Goal: Task Accomplishment & Management: Use online tool/utility

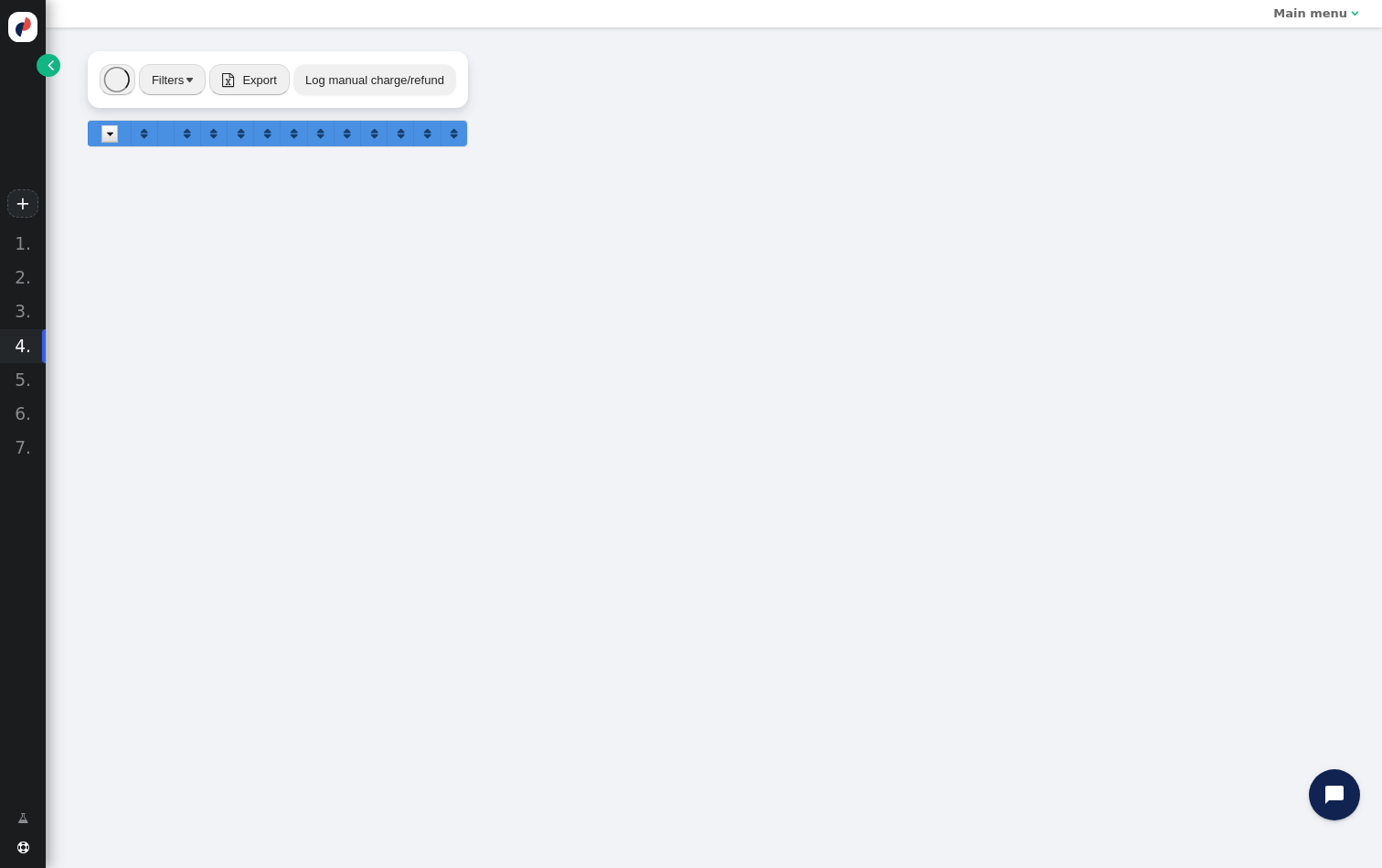
click at [47, 64] on span "" at bounding box center [50, 65] width 7 height 19
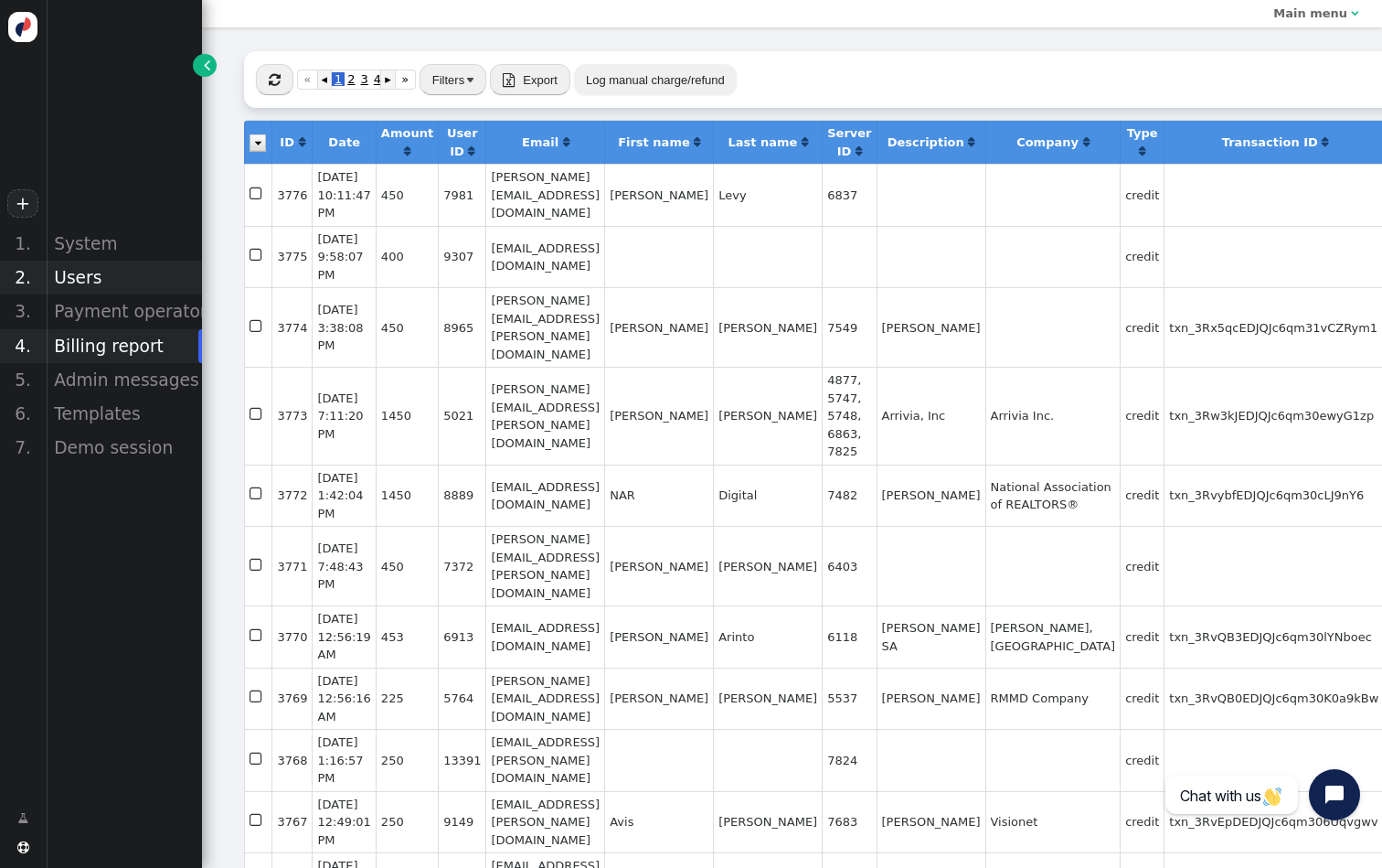
click at [108, 271] on div "Users" at bounding box center [124, 278] width 156 height 33
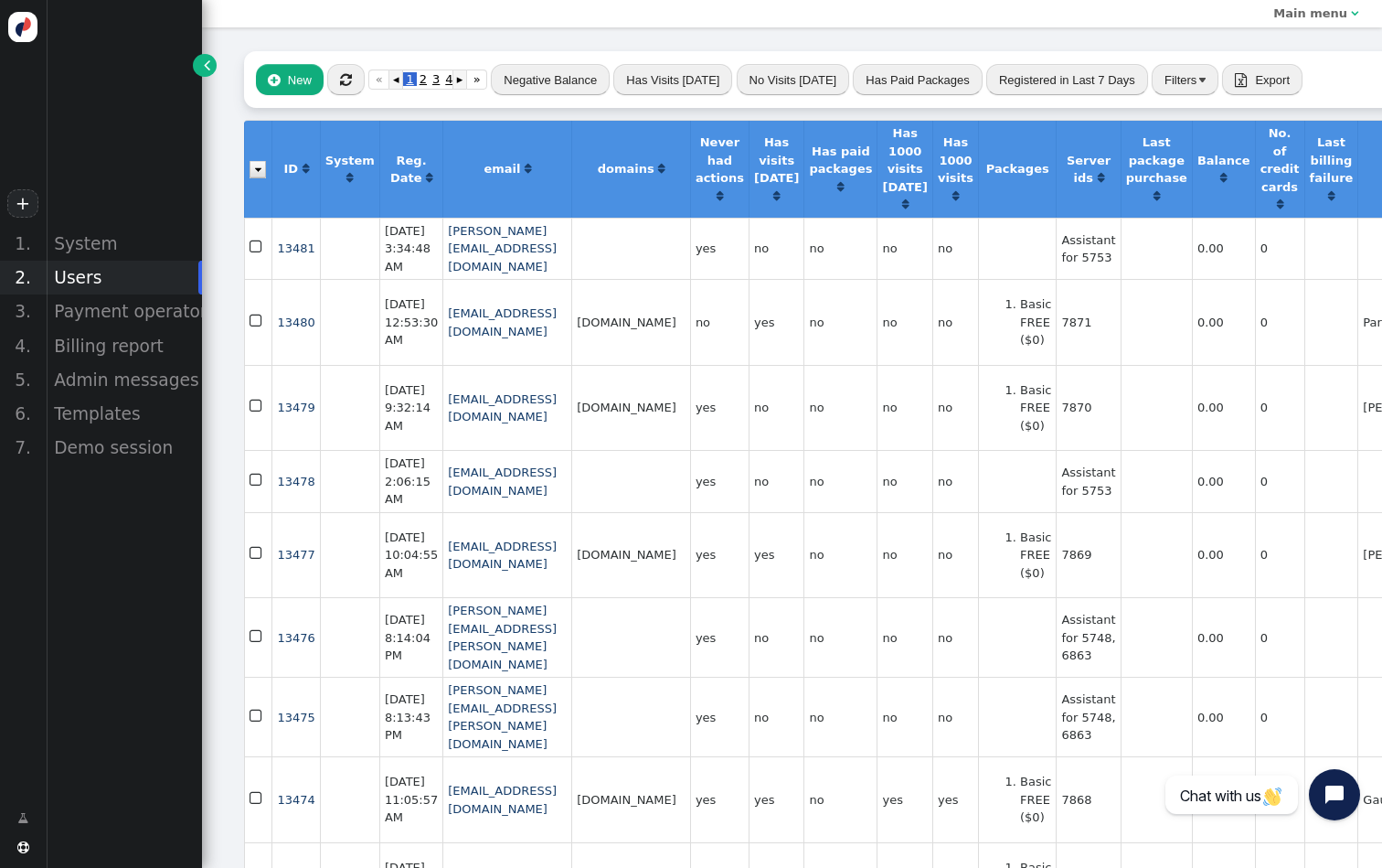
click at [1152, 78] on button "Filters" at bounding box center [1185, 79] width 67 height 31
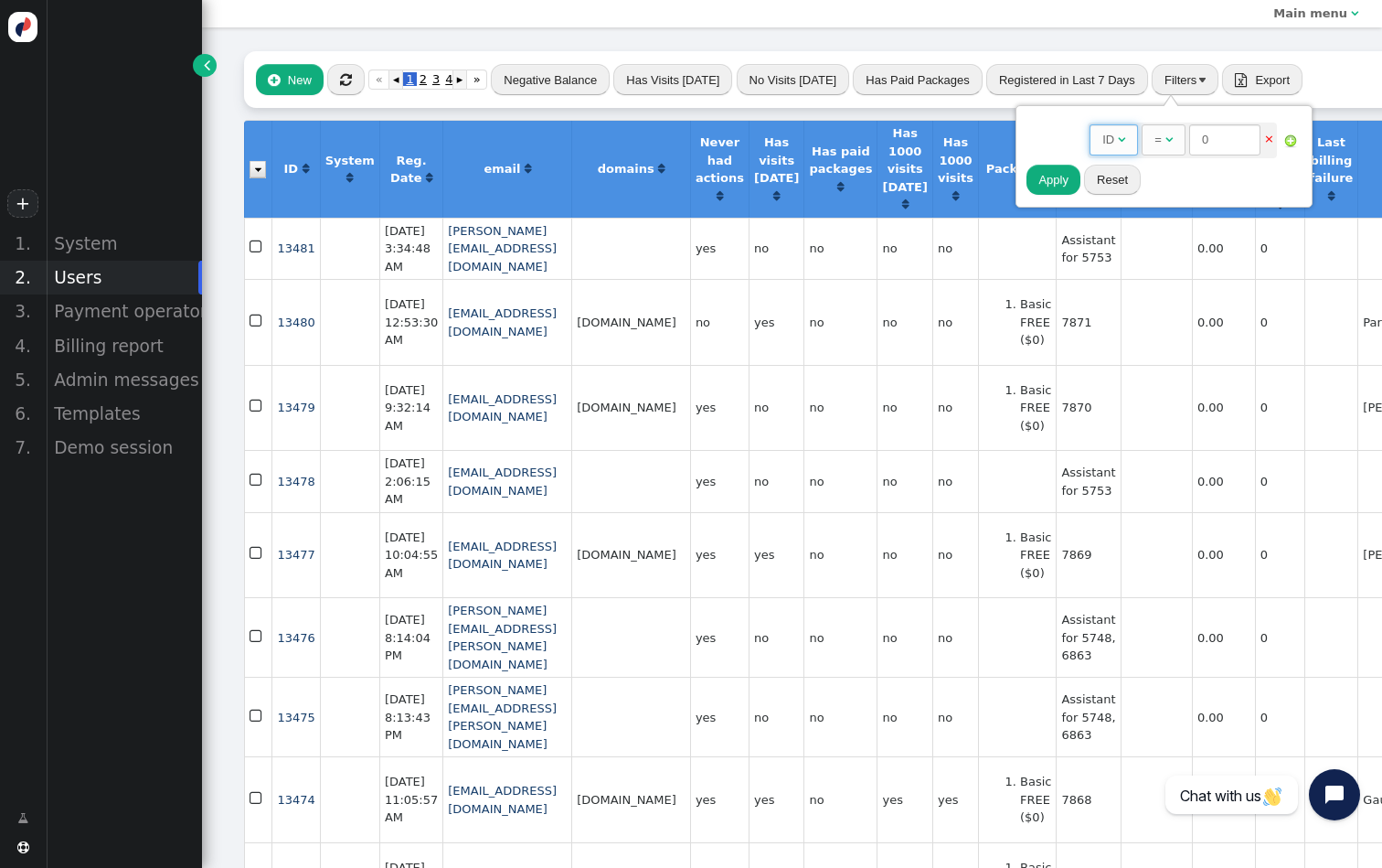
click at [1109, 129] on span "ID " at bounding box center [1113, 140] width 48 height 31
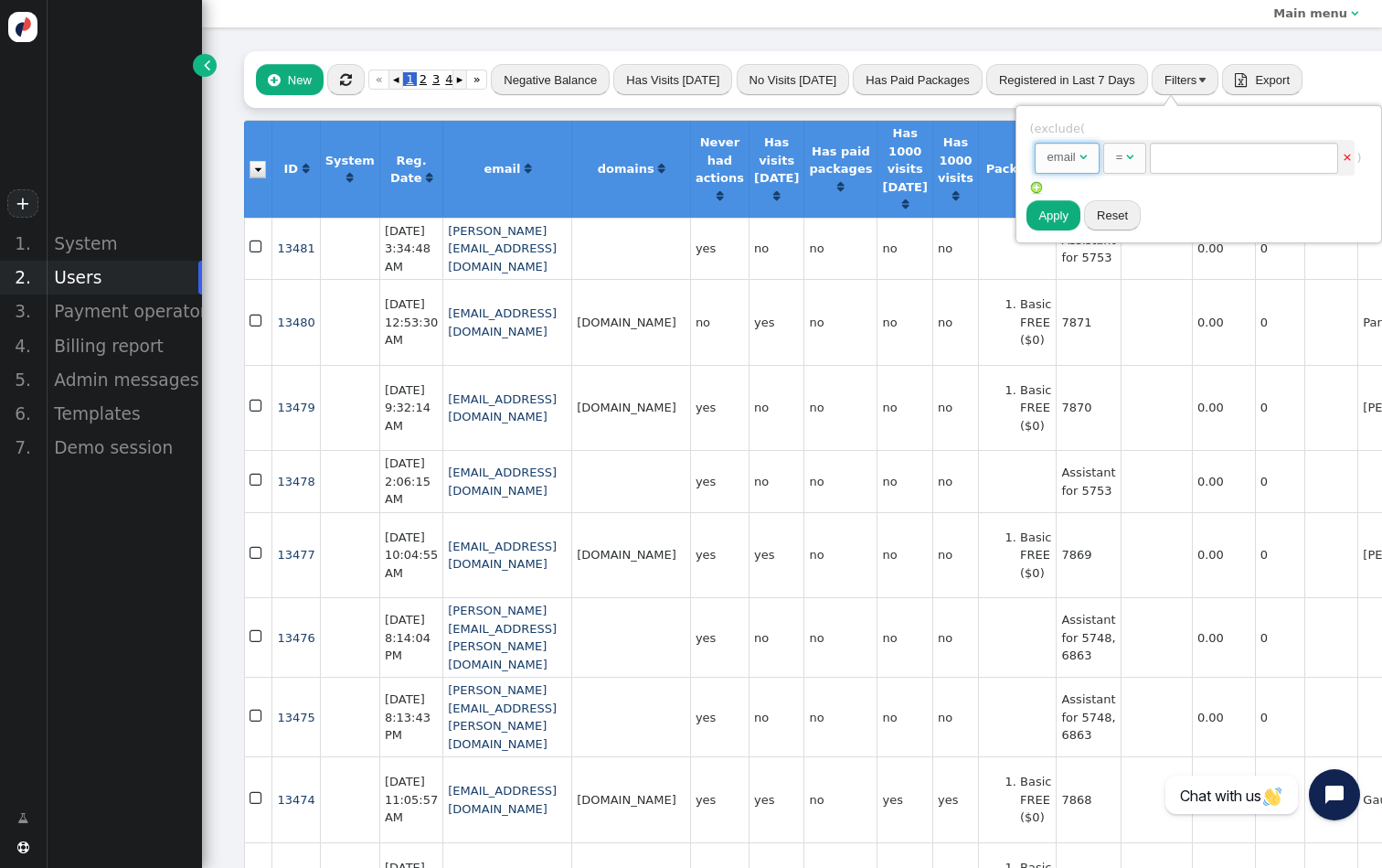
click at [1123, 154] on div "=" at bounding box center [1119, 157] width 7 height 19
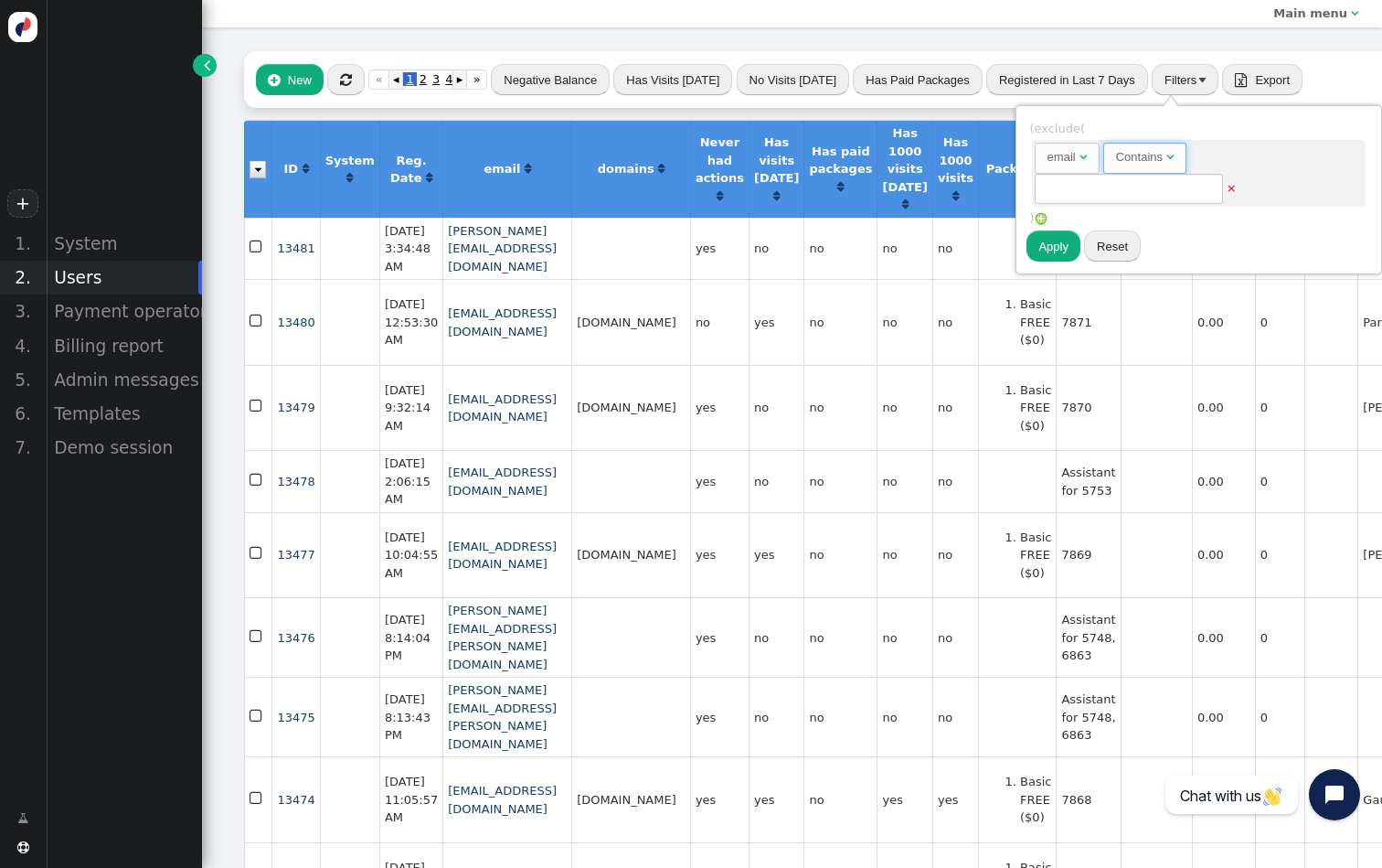
click at [1147, 170] on span "Contains " at bounding box center [1145, 158] width 83 height 31
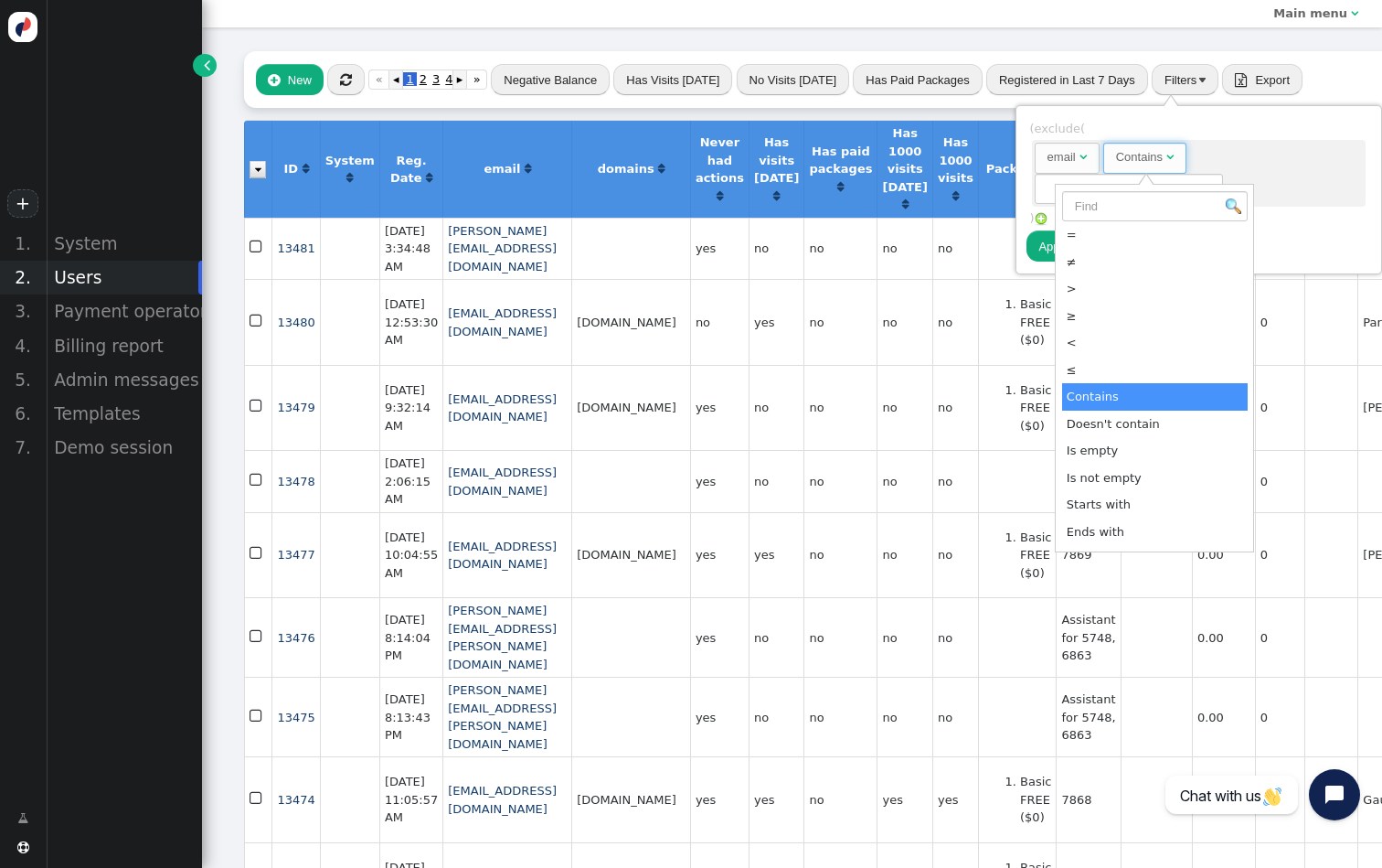
click at [1232, 149] on span "email   Contains  ×" at bounding box center [1199, 174] width 333 height 67
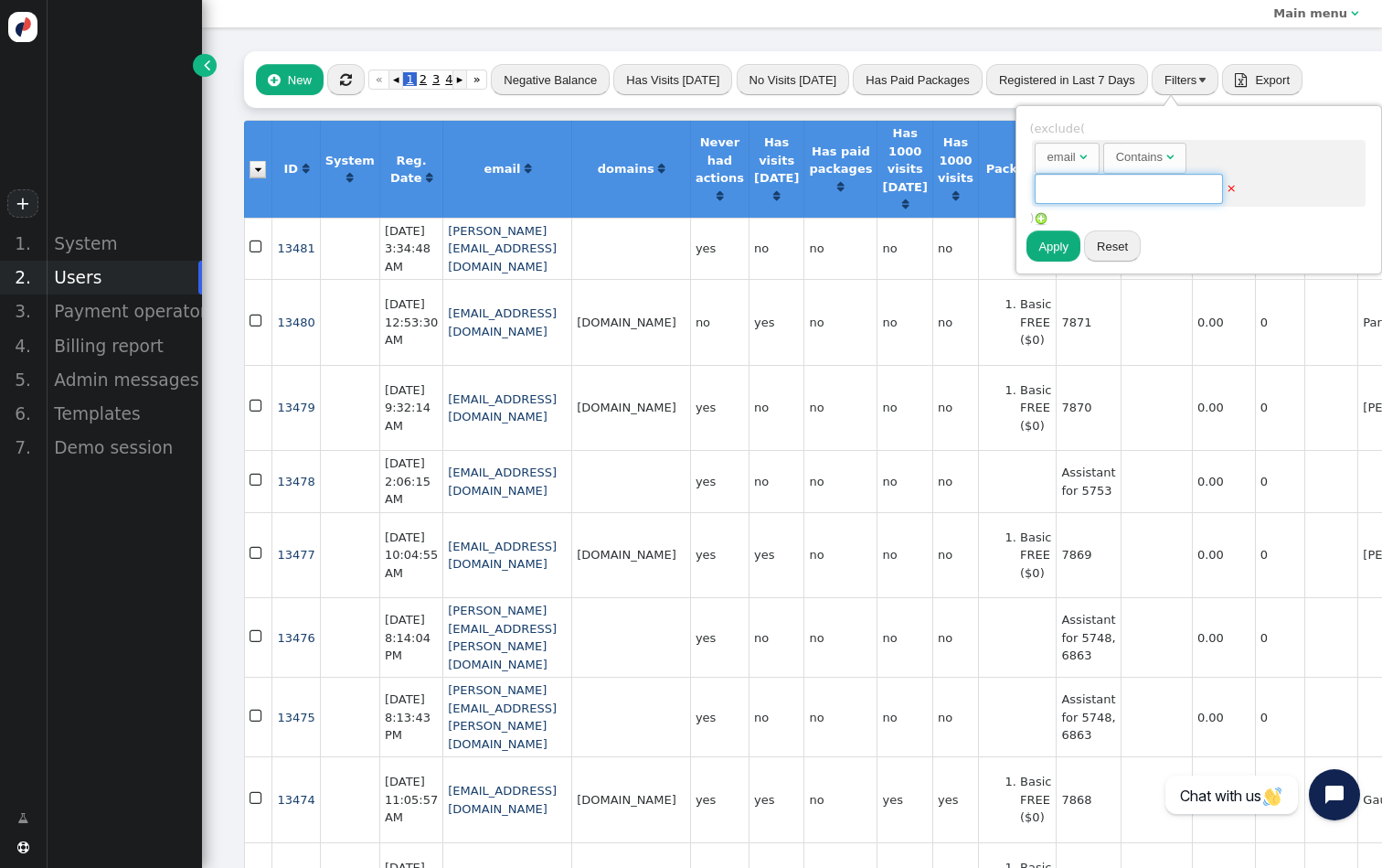
click at [1157, 175] on input "text" at bounding box center [1129, 189] width 188 height 31
paste input "[DOMAIN_NAME]"
type input "[DOMAIN_NAME]"
click at [1053, 245] on button "Apply" at bounding box center [1053, 246] width 54 height 31
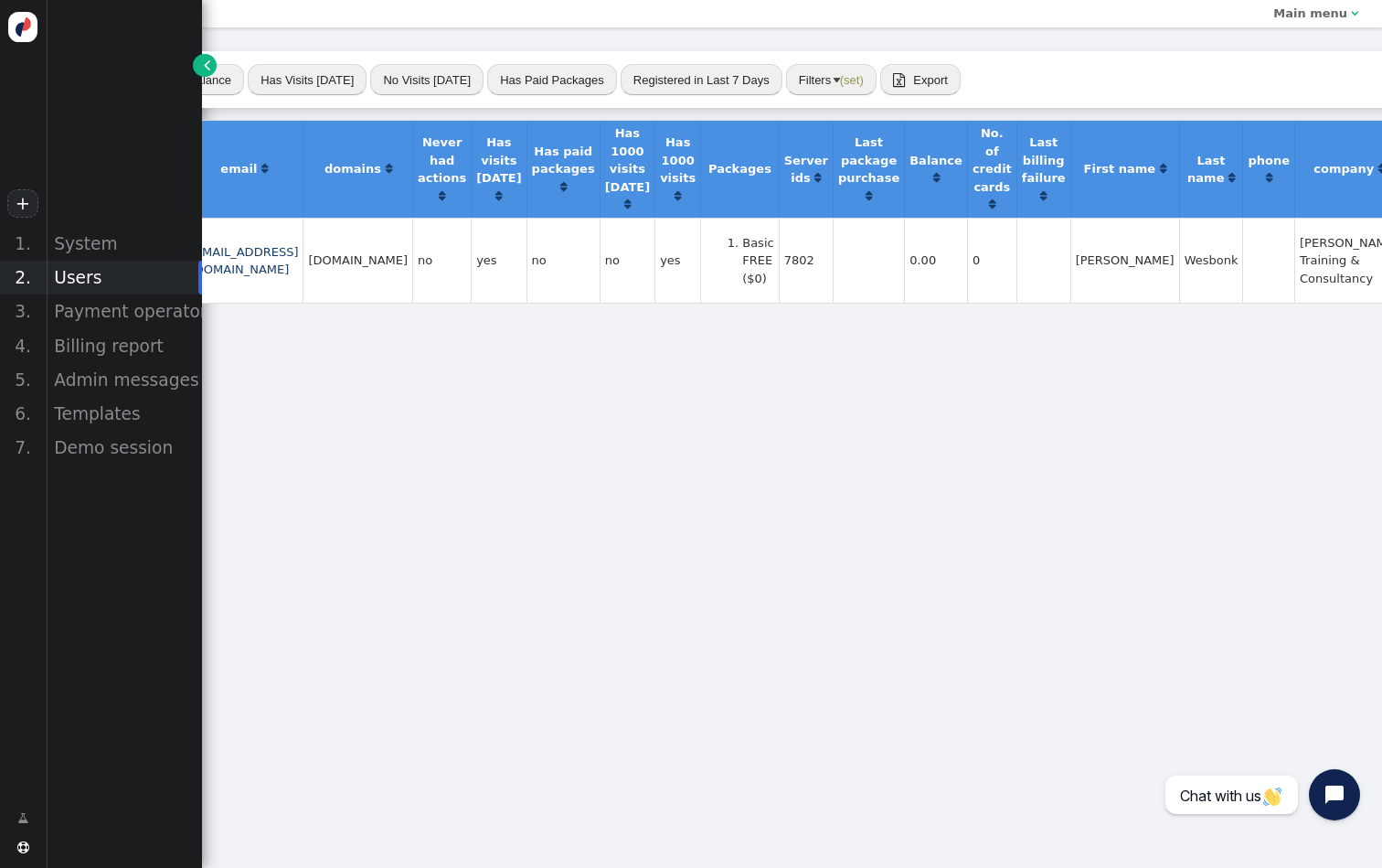
scroll to position [0, 241]
click at [835, 259] on td "7802" at bounding box center [807, 261] width 54 height 86
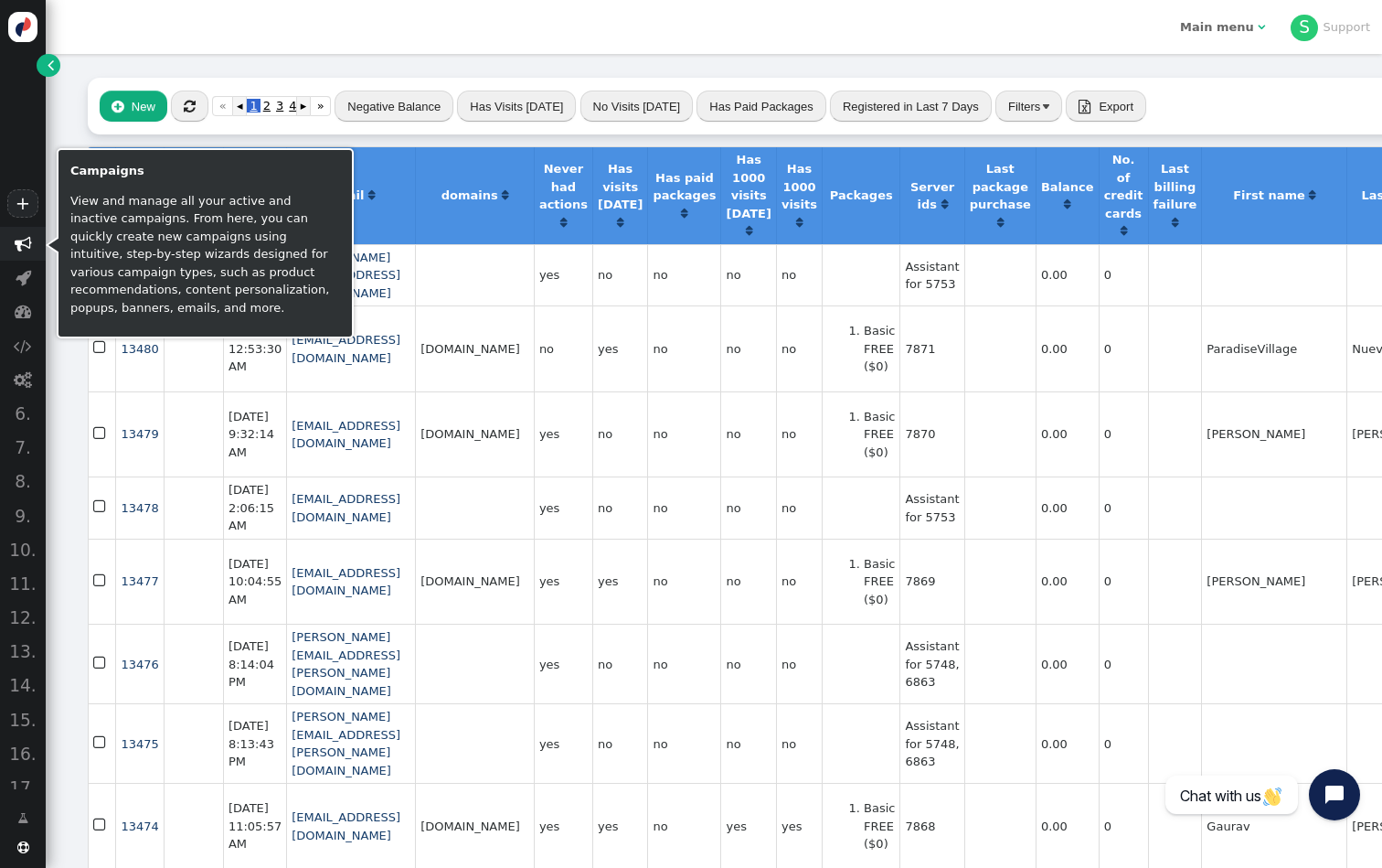
click at [34, 256] on span "" at bounding box center [23, 243] width 46 height 33
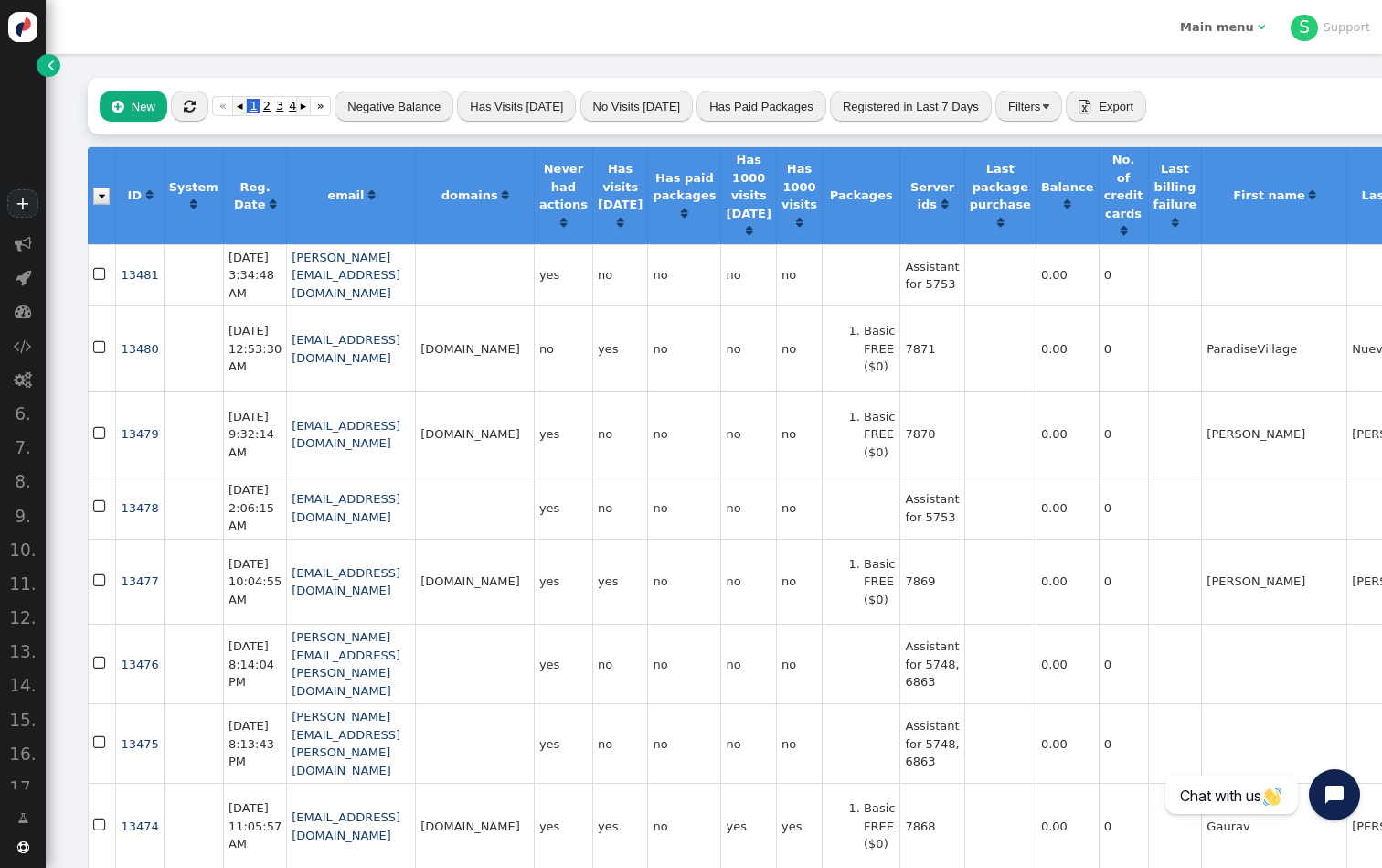
click at [534, 280] on td at bounding box center [474, 275] width 119 height 62
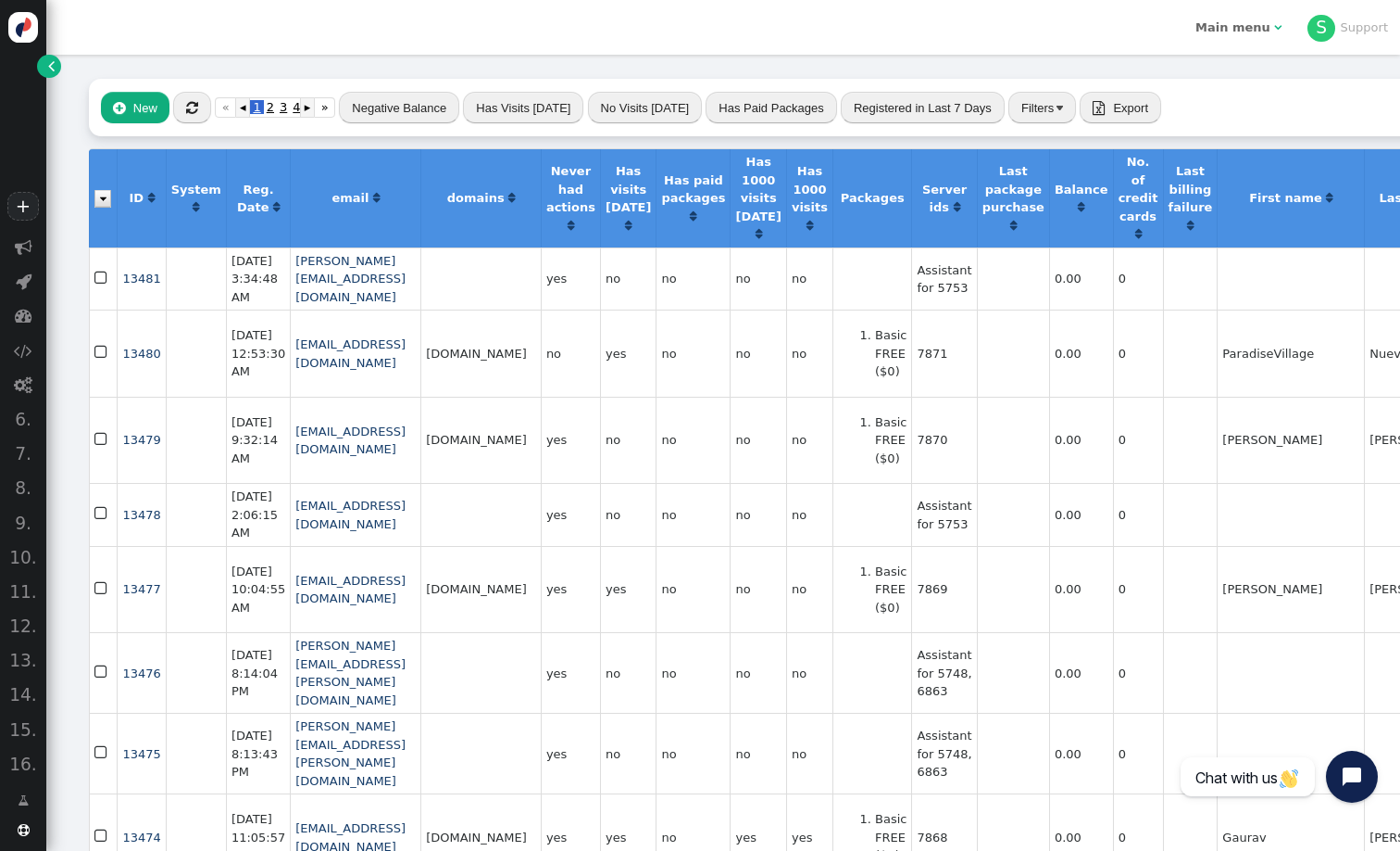
click at [1038, 111] on button "Filters" at bounding box center [1042, 107] width 68 height 32
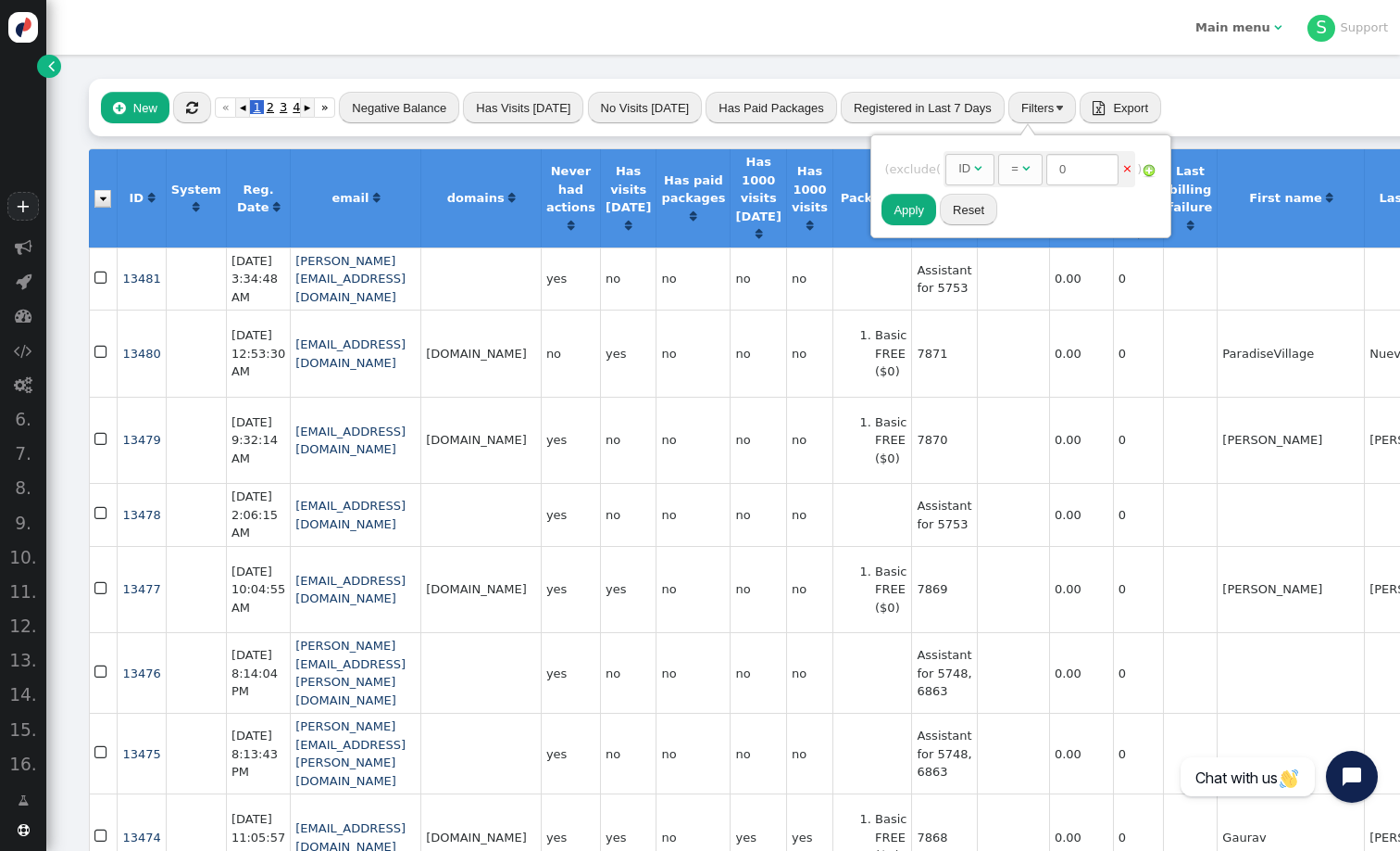
click at [975, 177] on div "ID" at bounding box center [967, 168] width 16 height 19
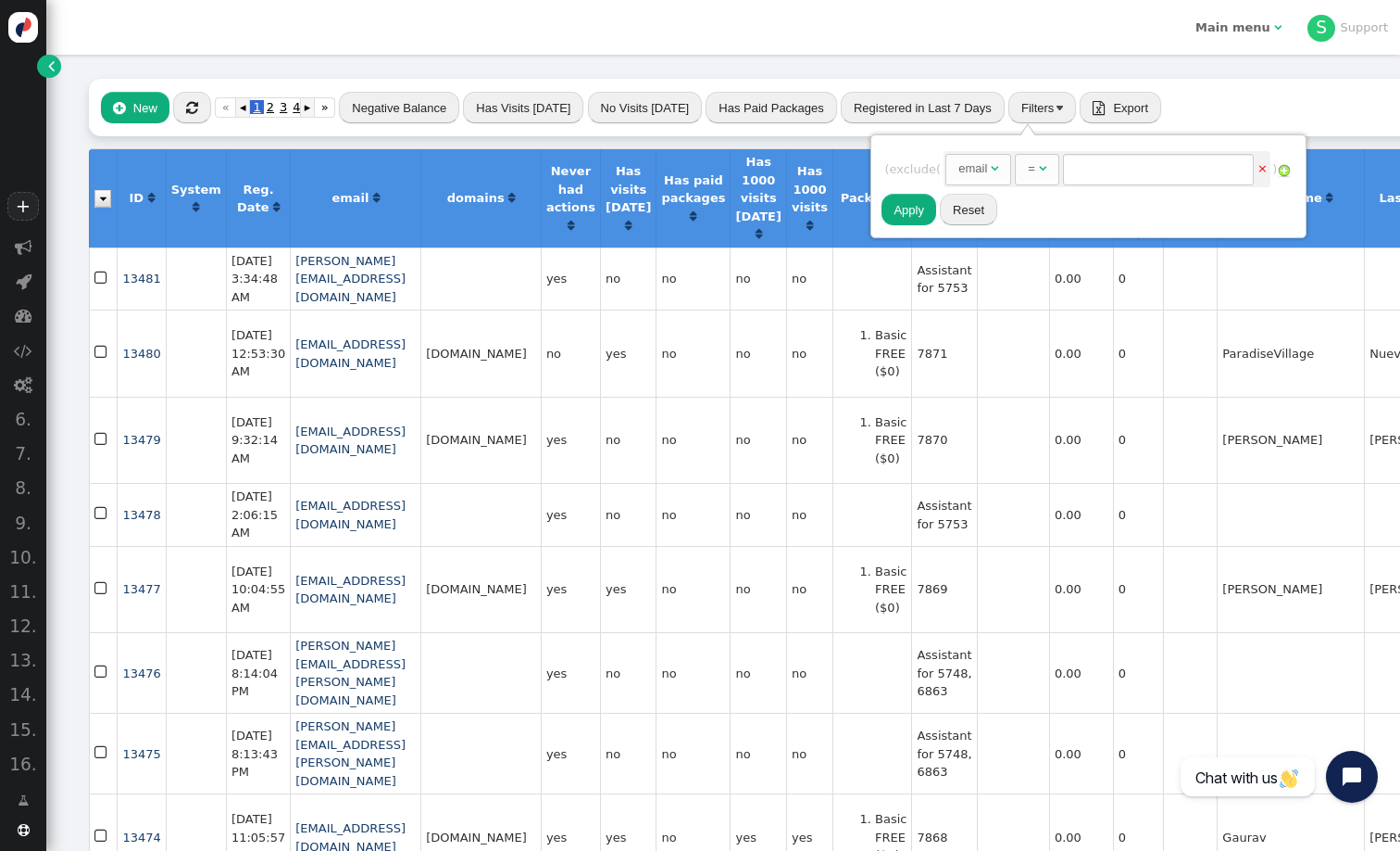
click at [1151, 149] on span "AND OR XOR AND  ( exclude ( email   =  × ) ID " at bounding box center [1088, 169] width 407 height 41
click at [1150, 174] on input "text" at bounding box center [1159, 170] width 191 height 32
paste input "[DOMAIN_NAME]"
type input "[DOMAIN_NAME]"
click at [929, 212] on button "Apply" at bounding box center [908, 210] width 55 height 32
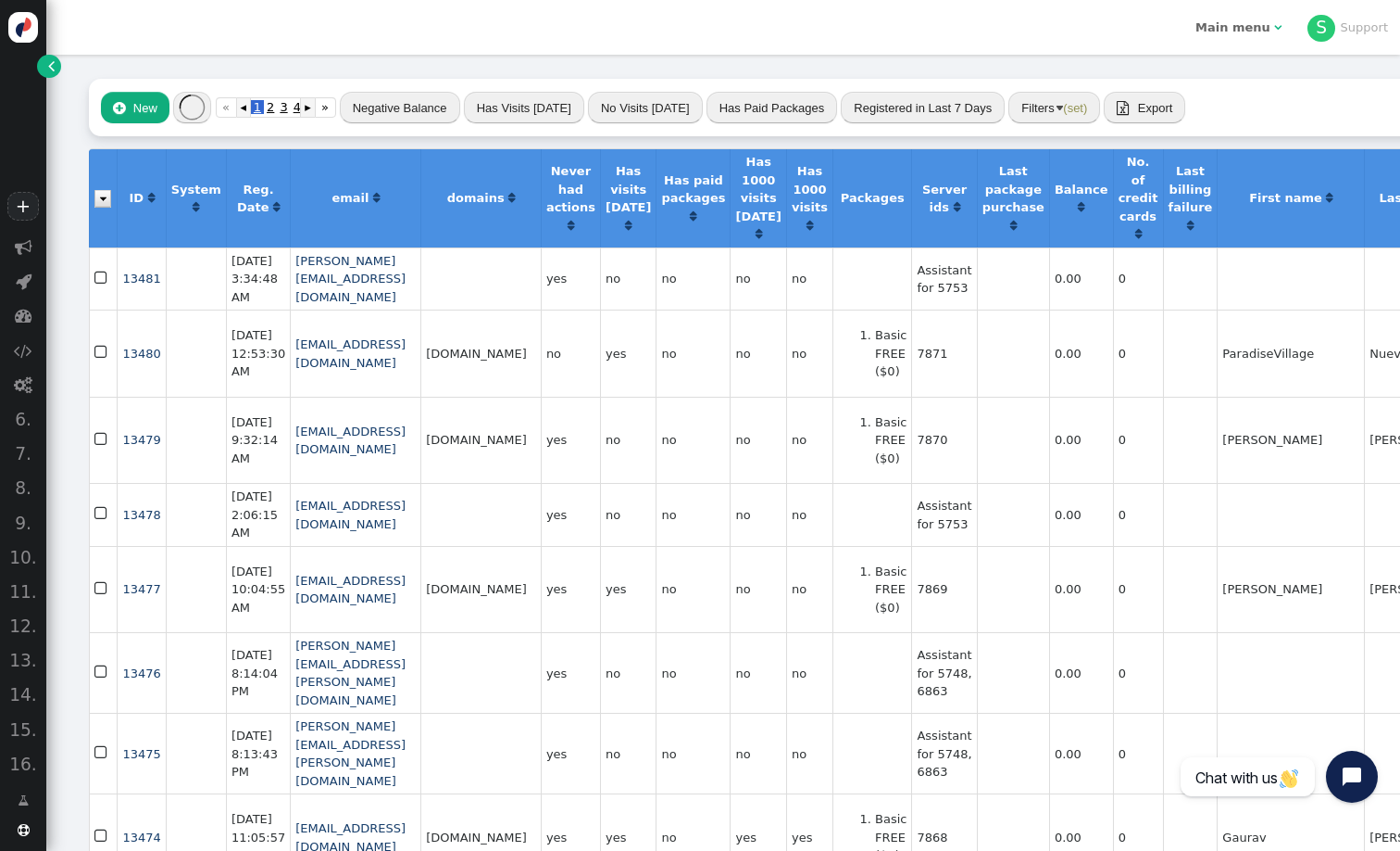
click at [1063, 105] on span "(set)" at bounding box center [1075, 108] width 24 height 14
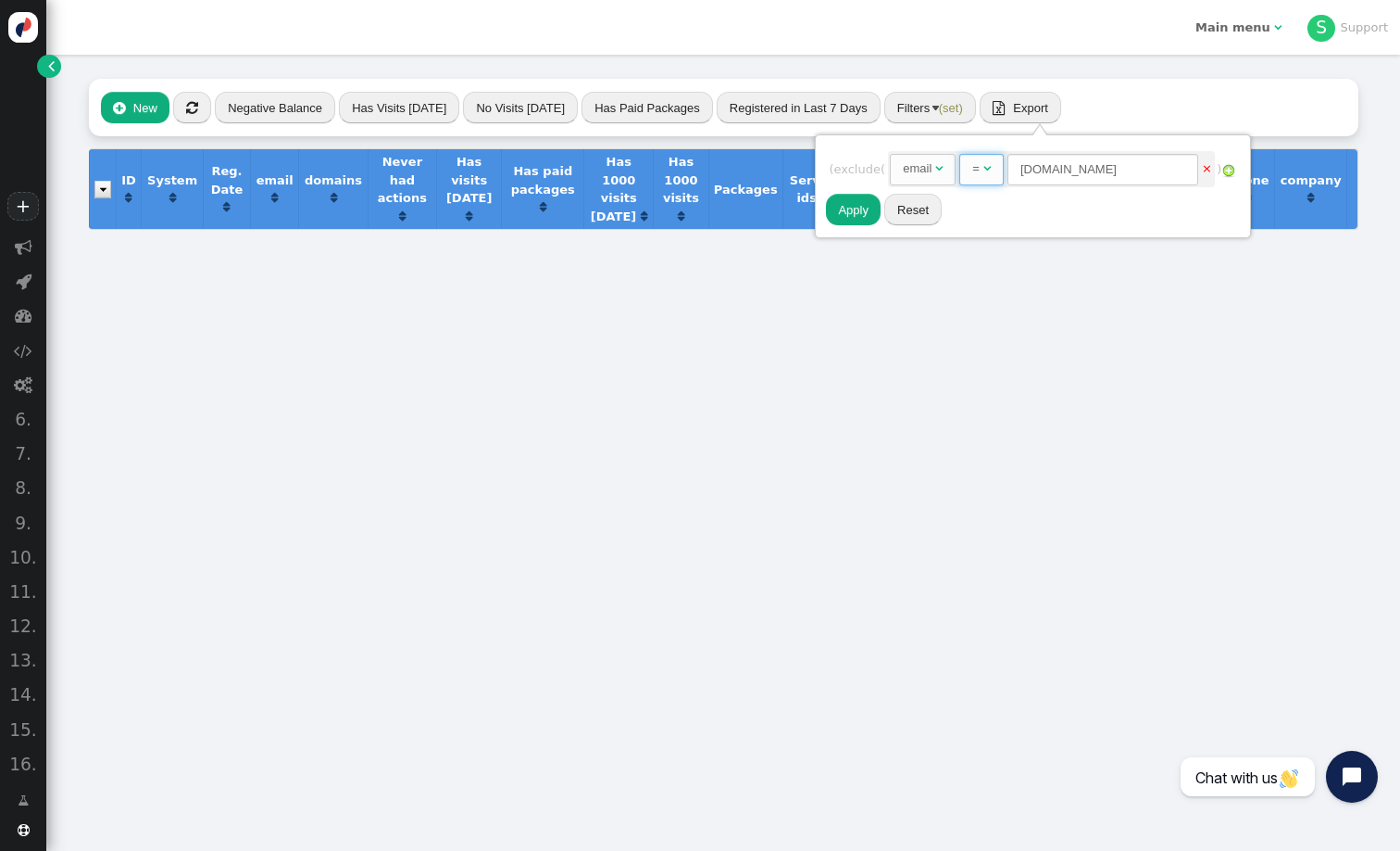
click at [991, 168] on span "" at bounding box center [987, 168] width 7 height 12
click at [866, 212] on button "Apply" at bounding box center [853, 210] width 55 height 32
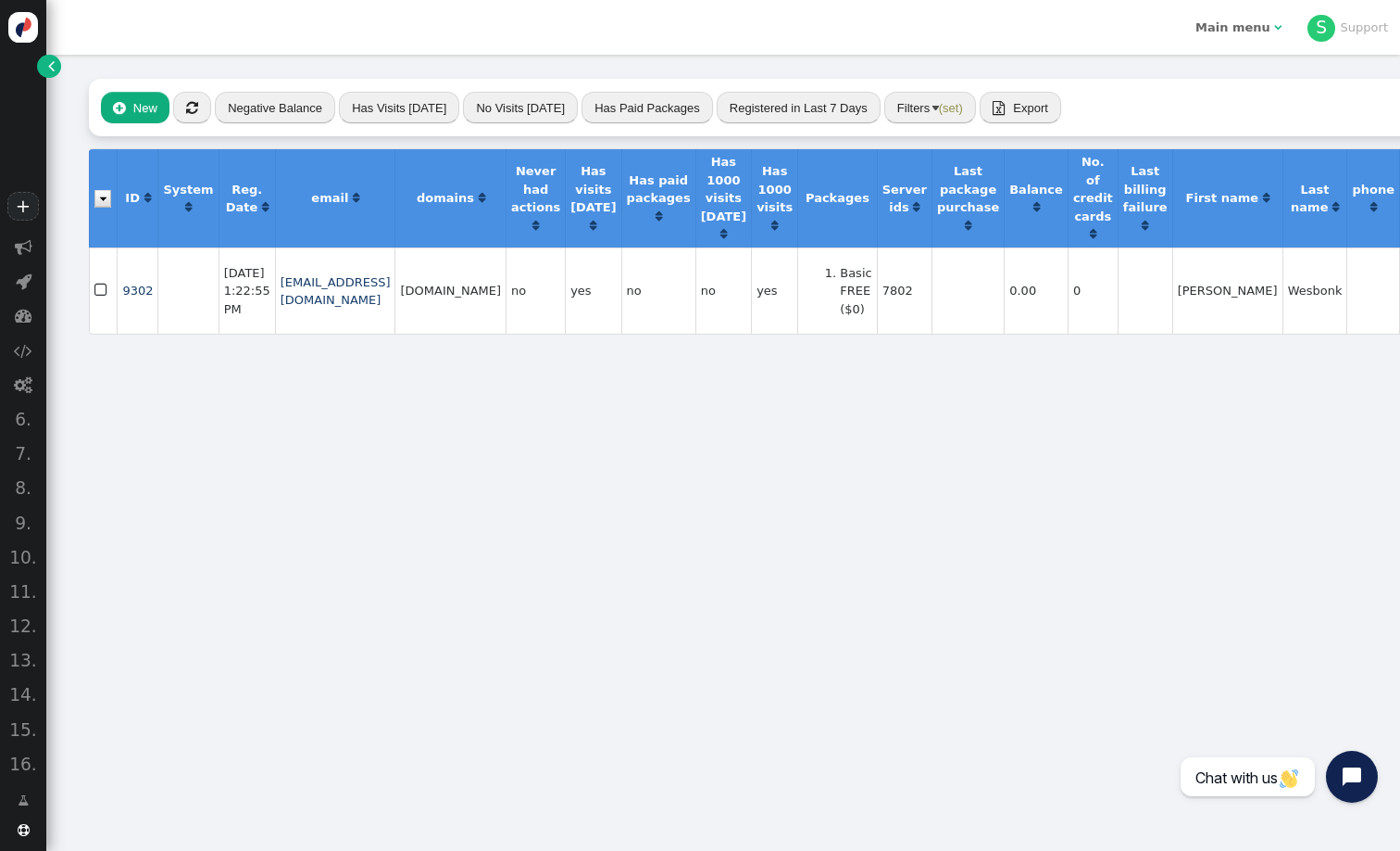
click at [932, 290] on td "7802" at bounding box center [904, 291] width 55 height 87
copy td "7802"
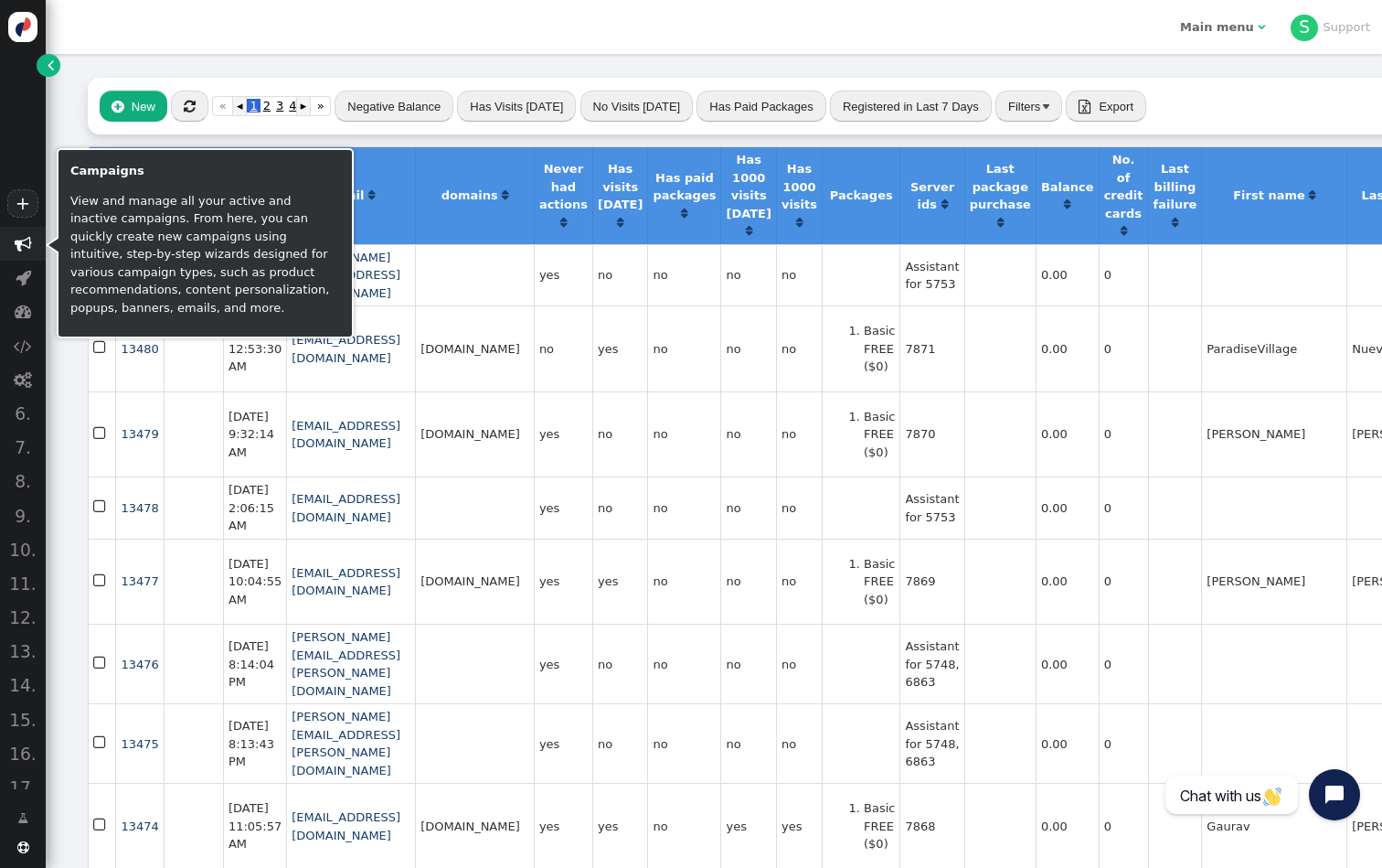
click at [28, 249] on span "" at bounding box center [24, 244] width 18 height 18
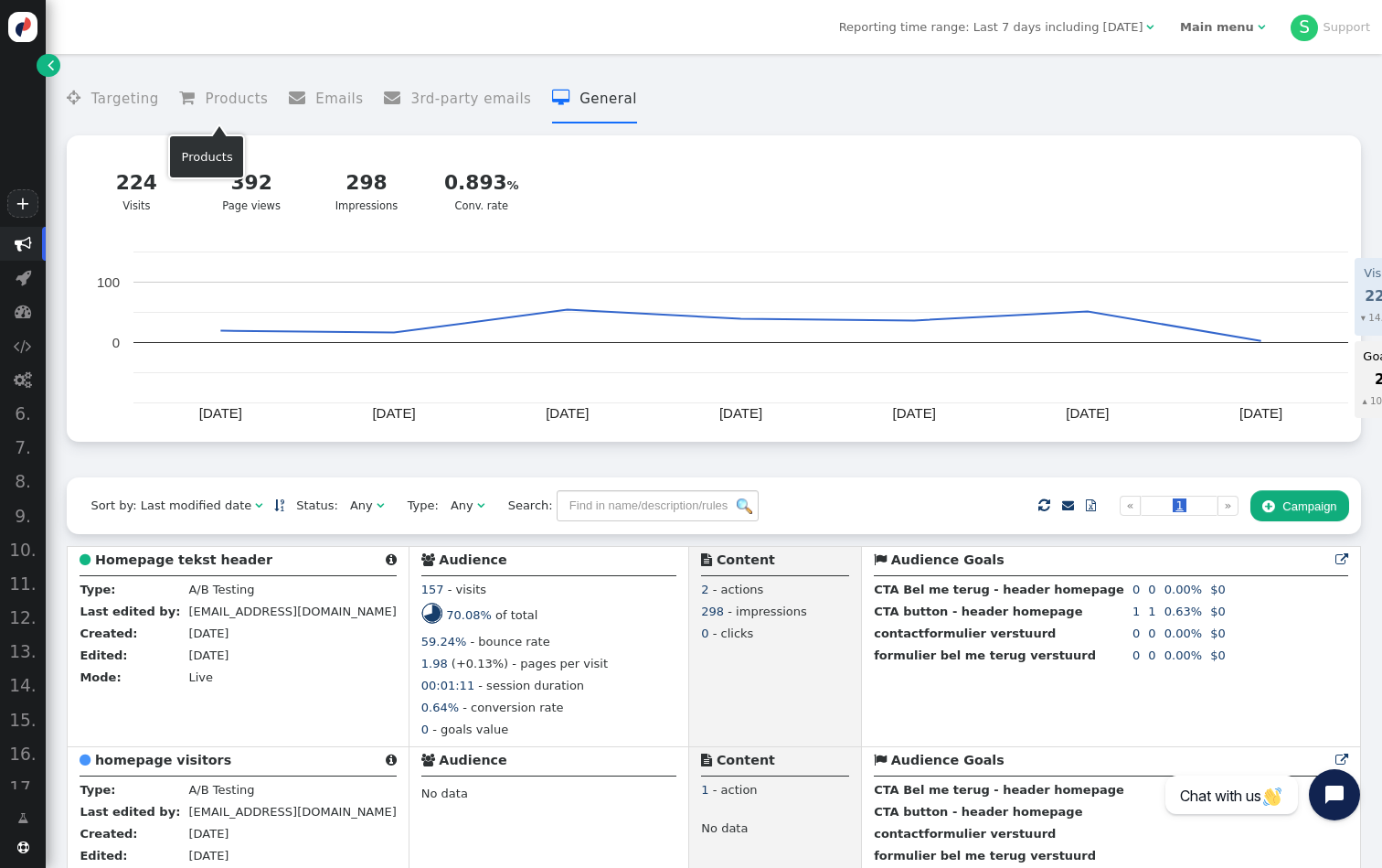
click at [157, 95] on menu " Targeting  Products  Emails  3rd-party emails  General" at bounding box center [713, 98] width 1294 height 48
click at [138, 109] on li " Targeting" at bounding box center [112, 98] width 91 height 48
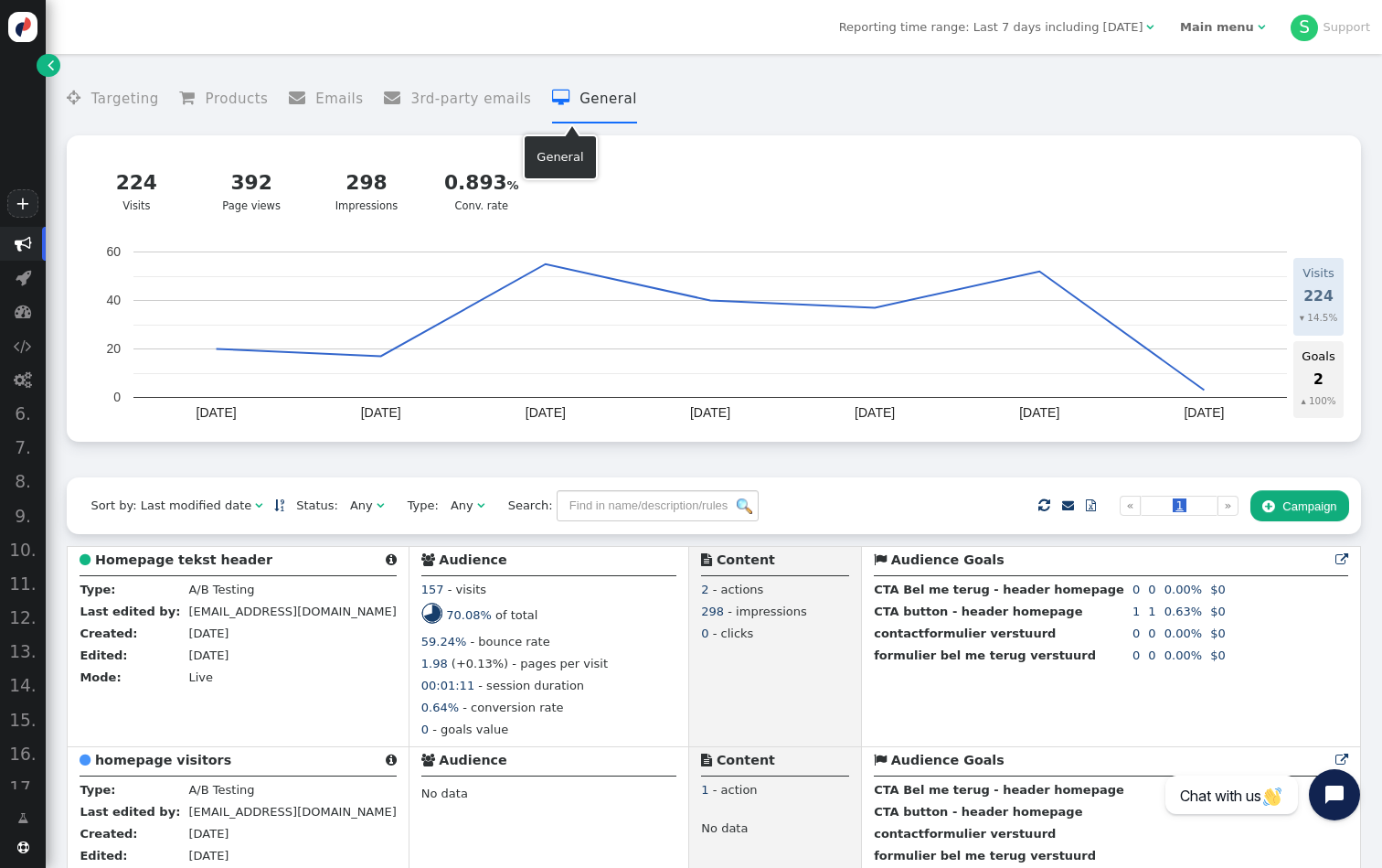
click at [595, 96] on li " General" at bounding box center [594, 98] width 85 height 48
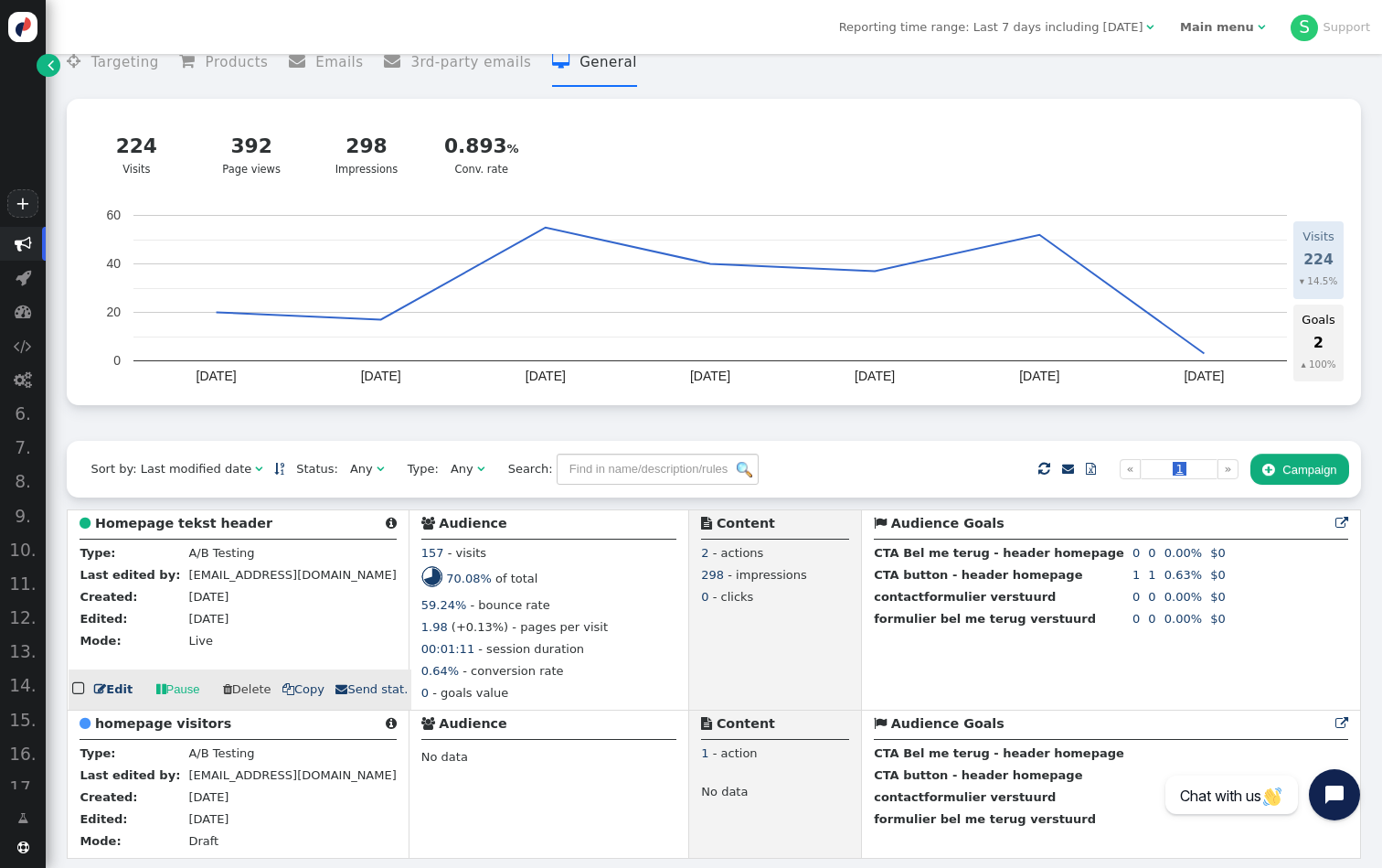
scroll to position [36, 0]
click at [598, 615] on div "59.24% - bounce rate" at bounding box center [549, 607] width 256 height 22
click at [275, 572] on span "[EMAIL_ADDRESS][DOMAIN_NAME]" at bounding box center [292, 575] width 208 height 14
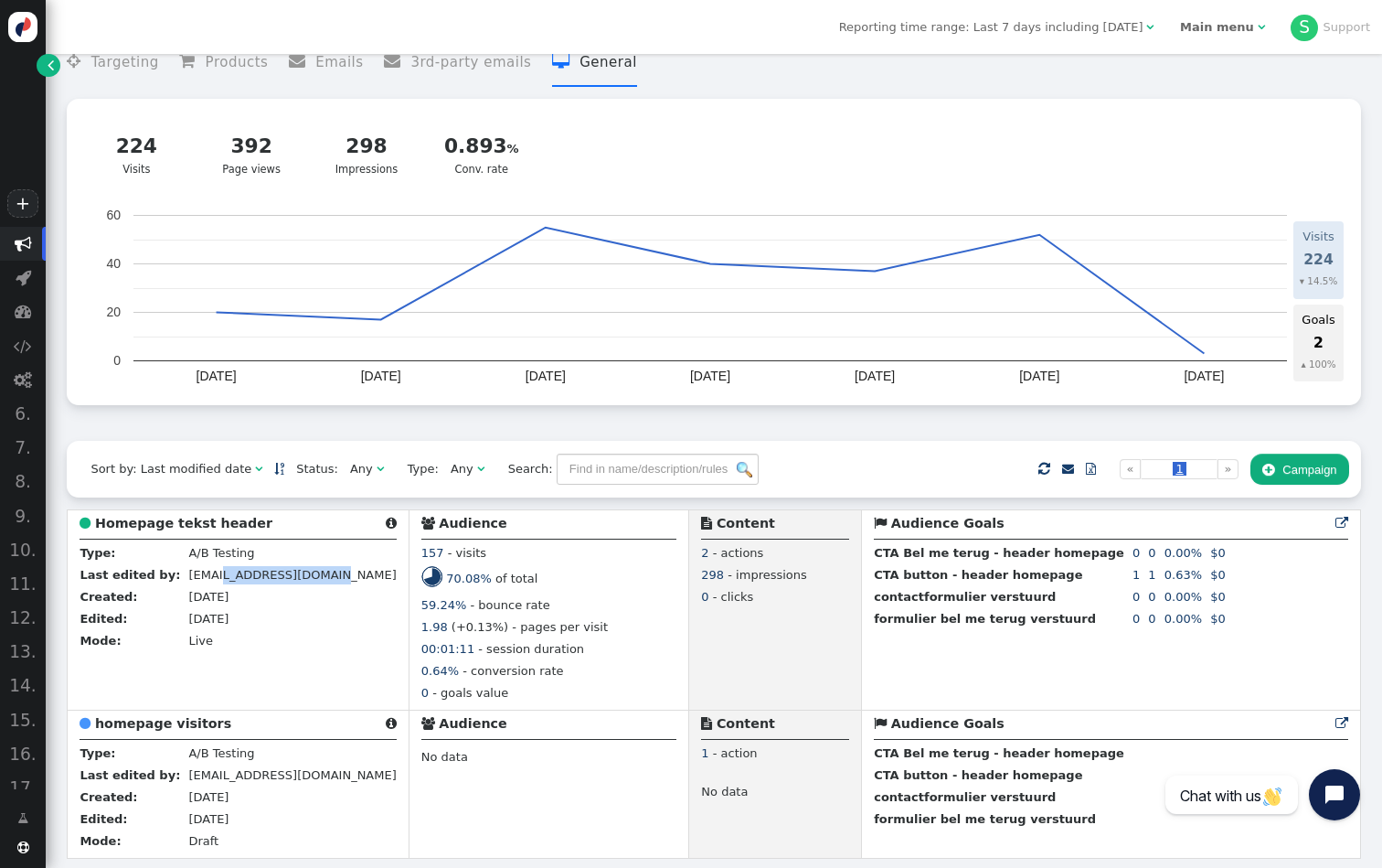
click at [57, 70] on link "" at bounding box center [47, 65] width 23 height 23
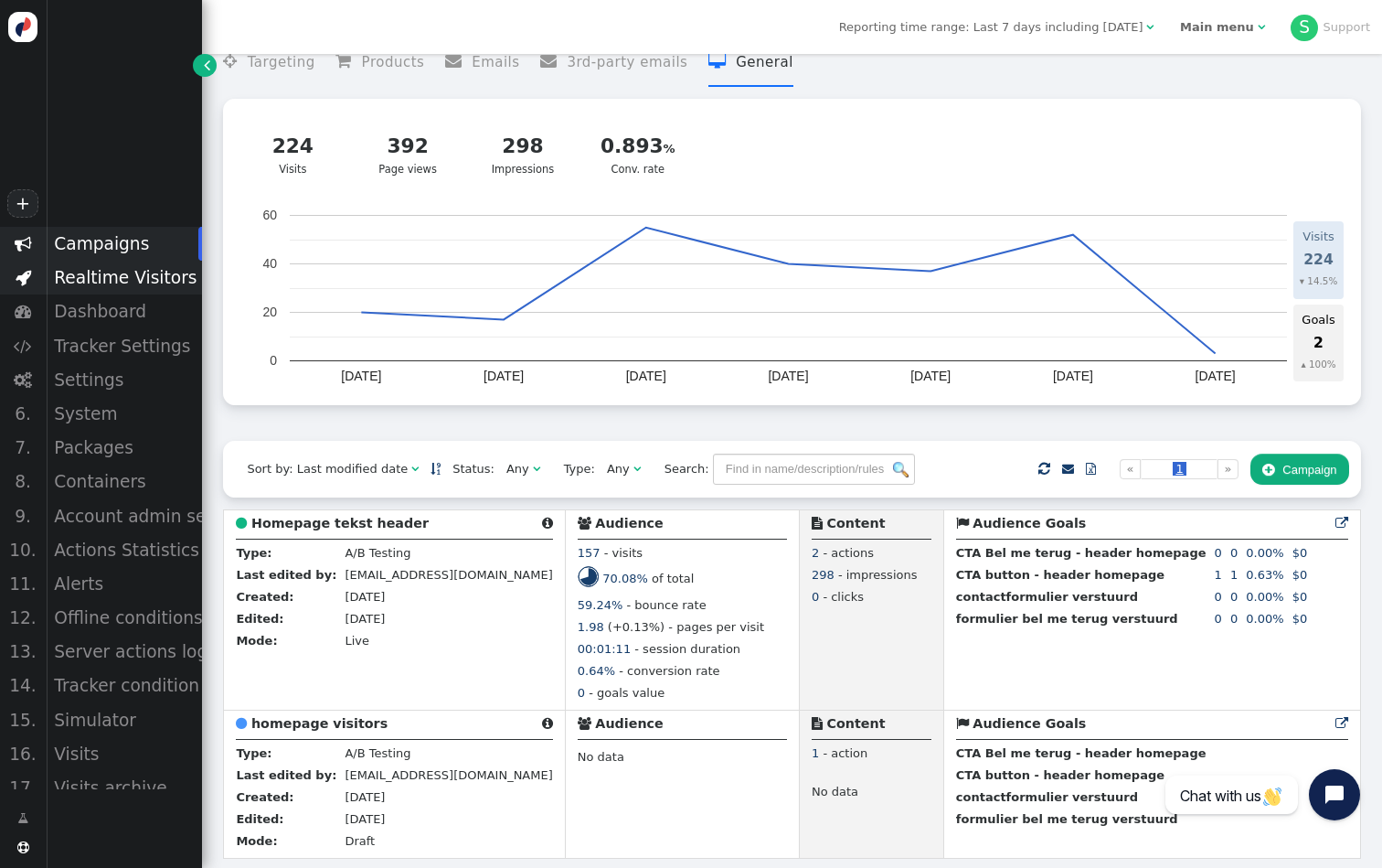
click at [123, 288] on div "Realtime Visitors" at bounding box center [124, 278] width 156 height 33
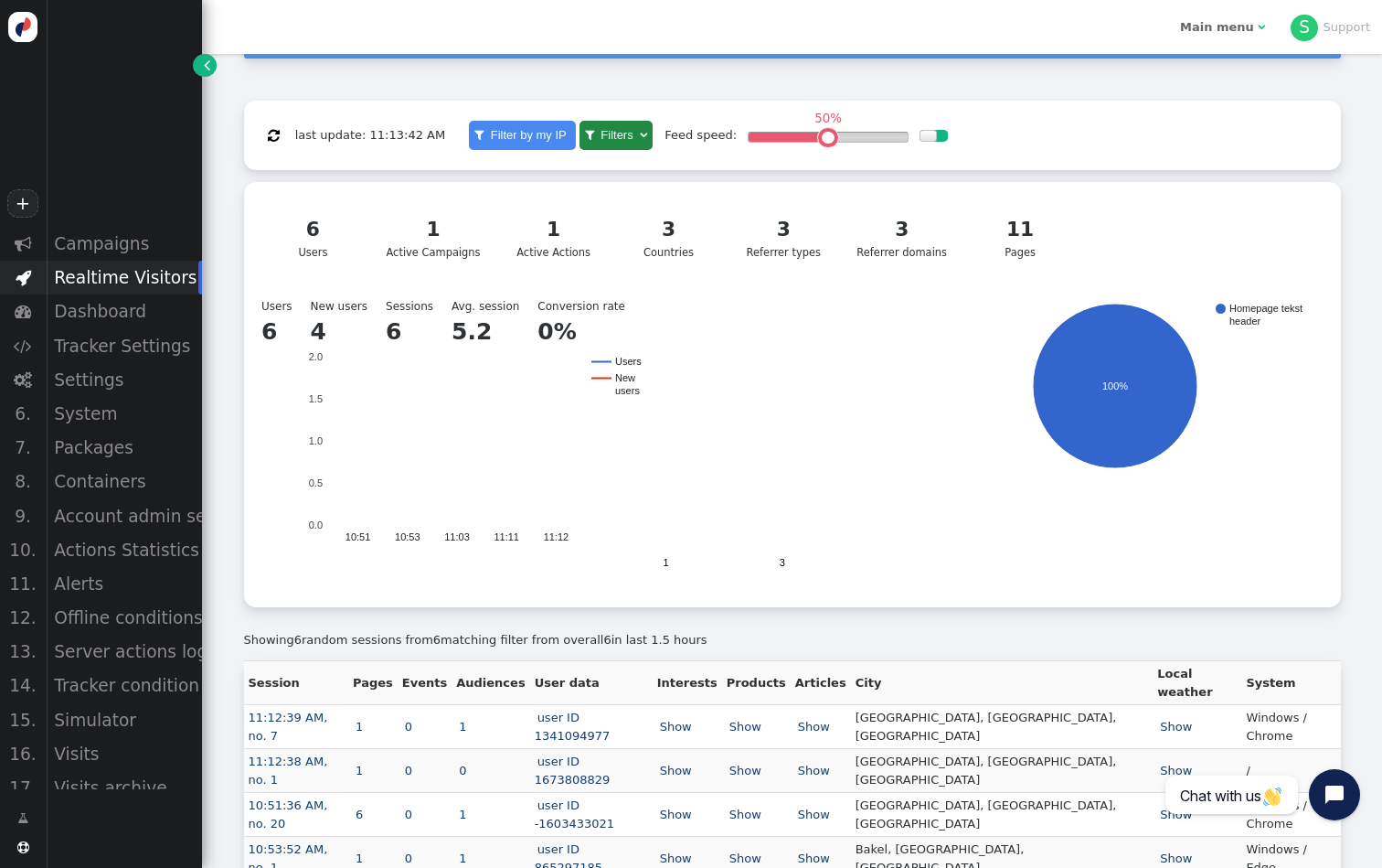
scroll to position [172, 0]
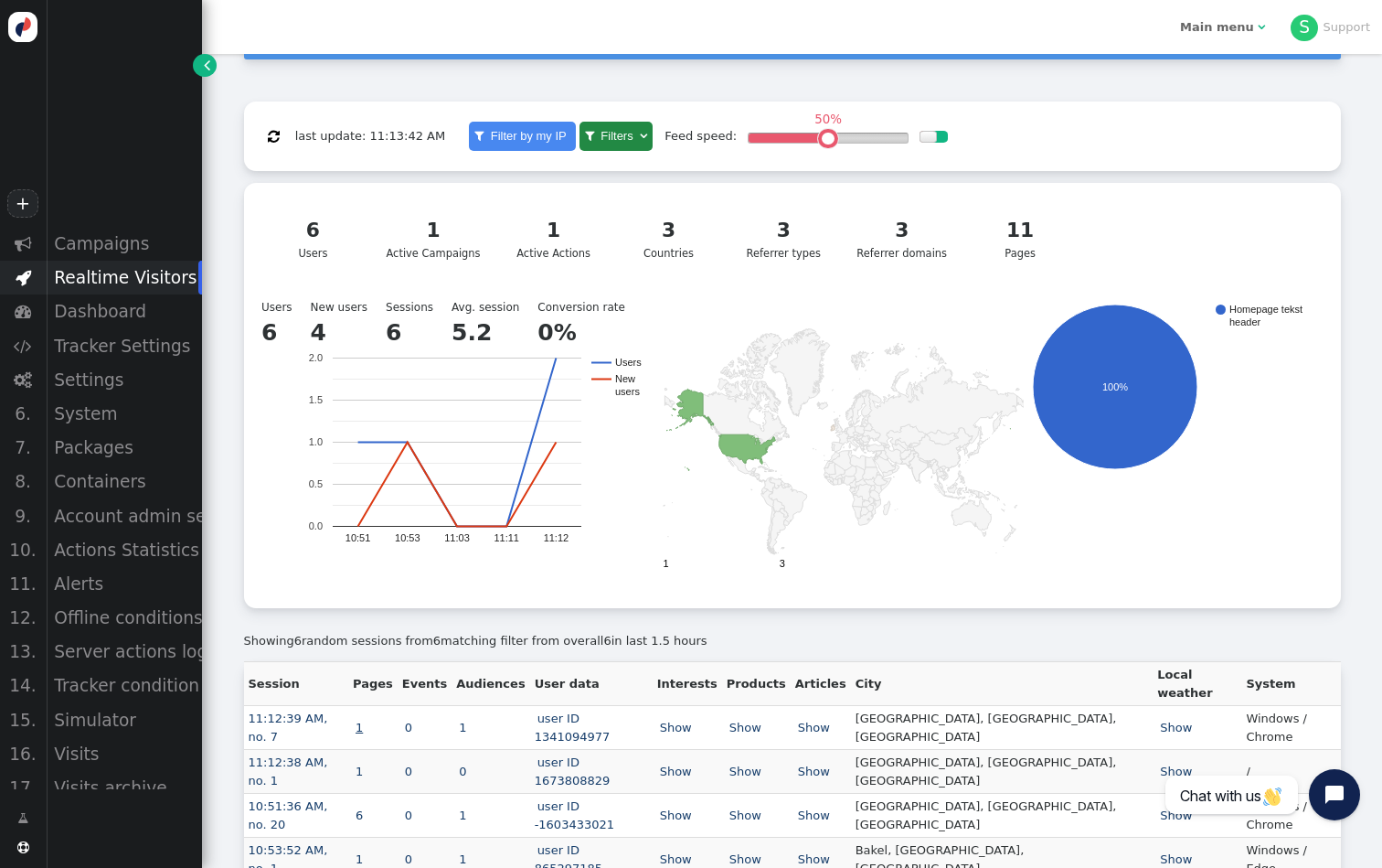
click at [366, 720] on link "1" at bounding box center [359, 727] width 13 height 14
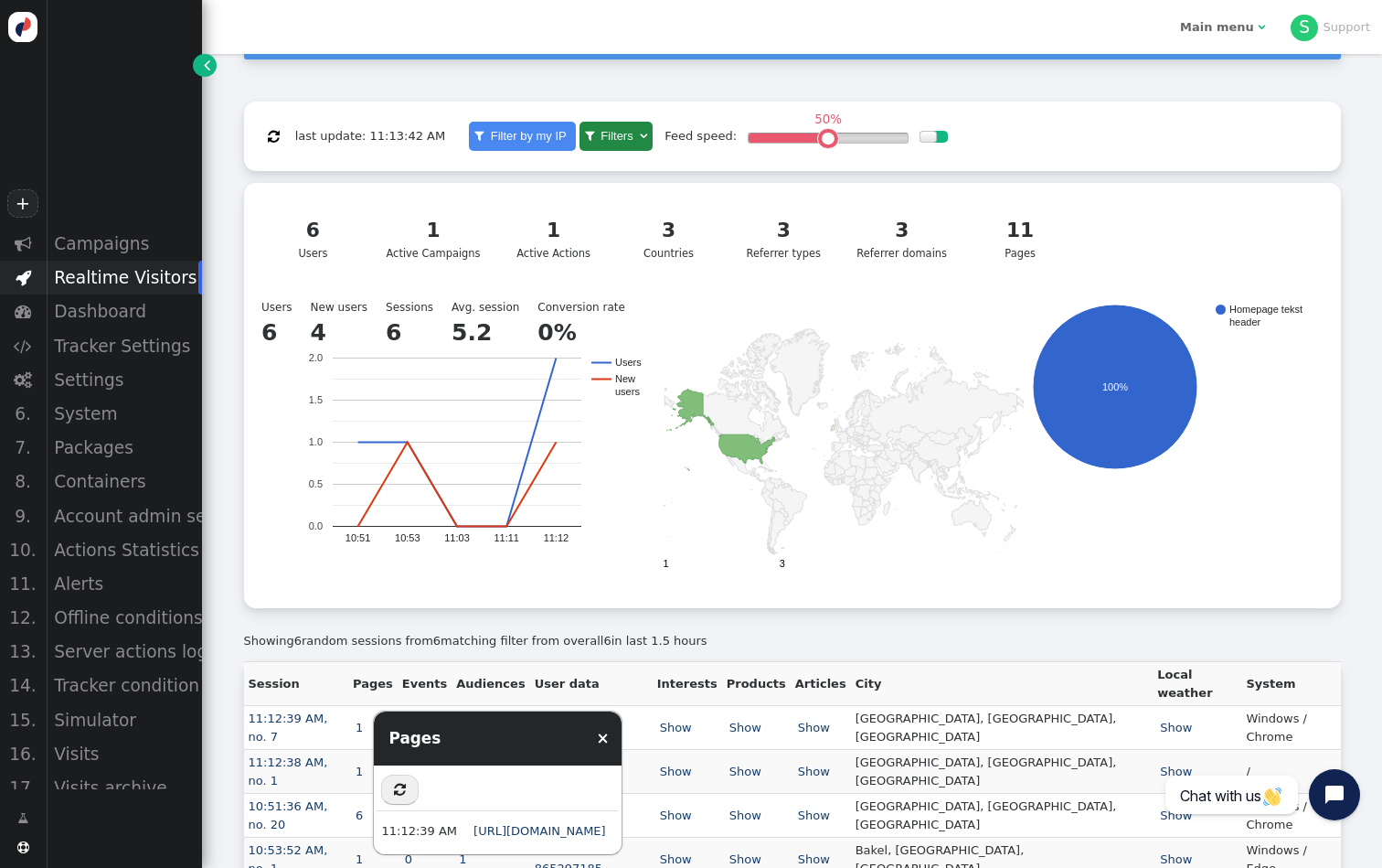
click at [755, 657] on div "Showing 6 random sessions from 6 matching filter from overall 6 in last 1.5 hou…" at bounding box center [793, 635] width 1097 height 54
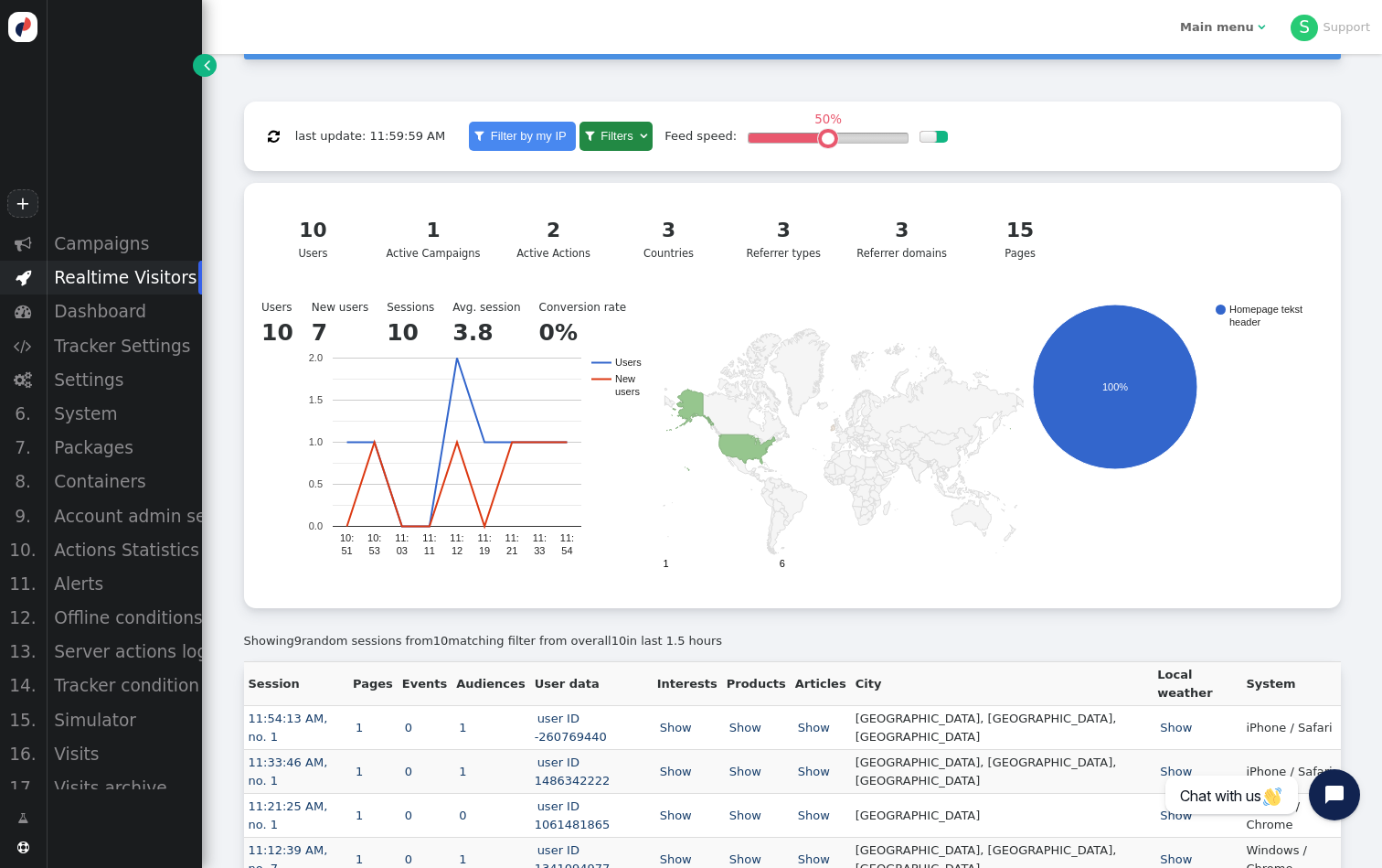
click at [282, 141] on button "" at bounding box center [274, 136] width 35 height 31
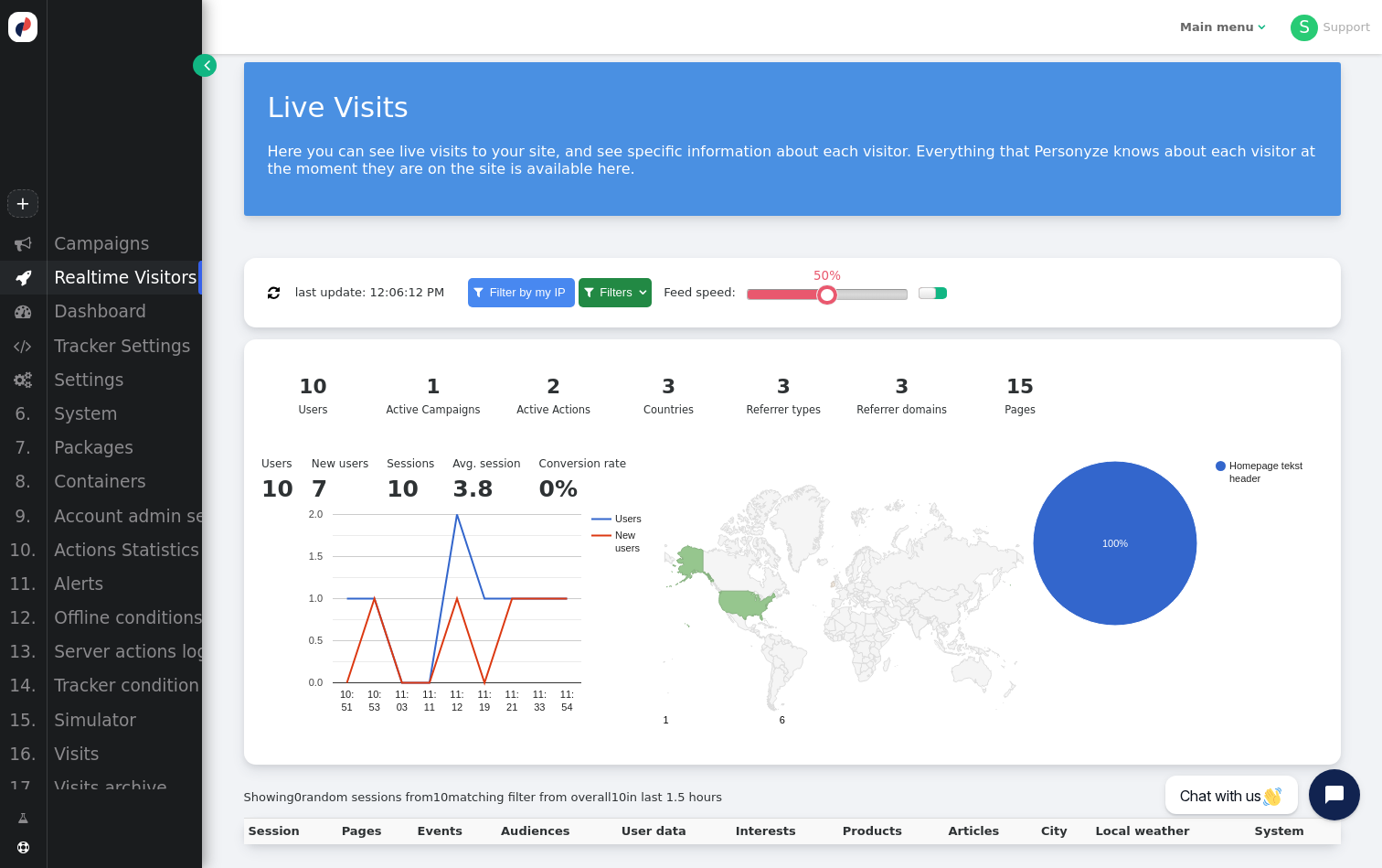
scroll to position [0, 0]
